Goal: Navigation & Orientation: Understand site structure

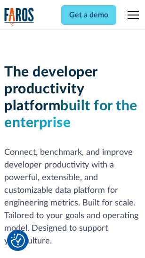
scroll to position [141, 0]
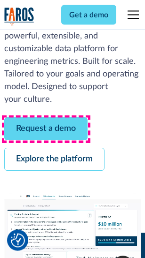
click at [46, 130] on link "Request a demo" at bounding box center [45, 129] width 83 height 23
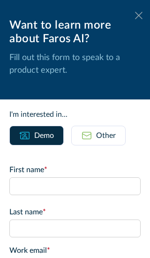
click at [135, 15] on icon at bounding box center [139, 15] width 8 height 7
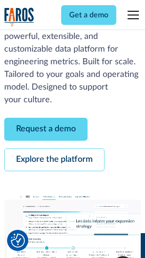
scroll to position [172, 0]
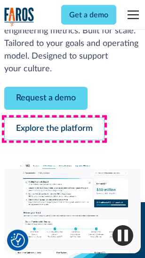
click at [54, 130] on link "Explore the platform" at bounding box center [54, 129] width 100 height 23
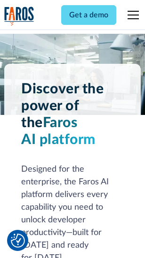
scroll to position [7158, 0]
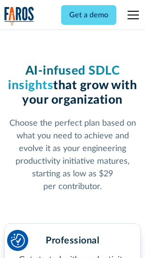
scroll to position [1492, 0]
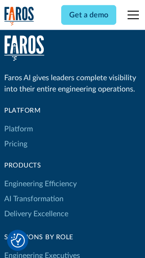
click at [18, 129] on link "Platform" at bounding box center [18, 129] width 29 height 15
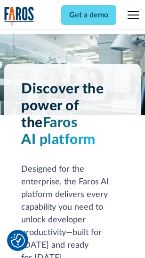
scroll to position [7459, 0]
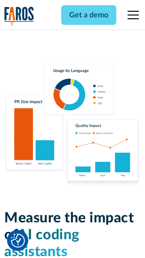
scroll to position [5867, 0]
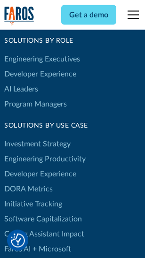
click at [28, 182] on link "DORA Metrics" at bounding box center [28, 189] width 48 height 15
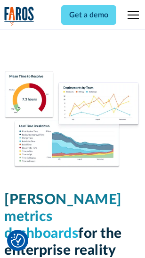
scroll to position [4162, 0]
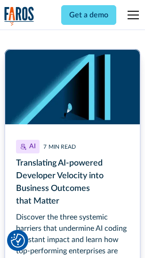
scroll to position [4210, 0]
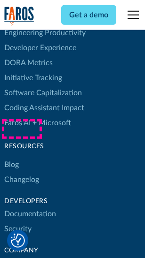
click at [22, 172] on link "Changelog" at bounding box center [21, 179] width 35 height 15
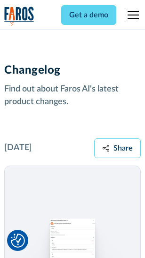
scroll to position [11520, 0]
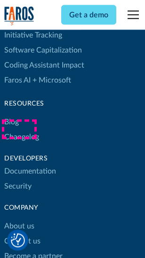
click at [19, 219] on link "About us" at bounding box center [19, 226] width 30 height 15
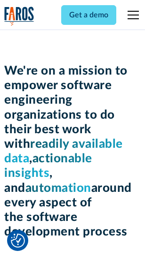
scroll to position [3252, 0]
